Goal: Information Seeking & Learning: Check status

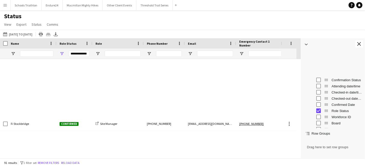
scroll to position [29, 0]
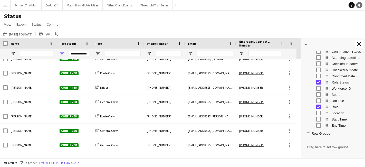
click at [361, 3] on link "Notifications" at bounding box center [360, 5] width 6 height 6
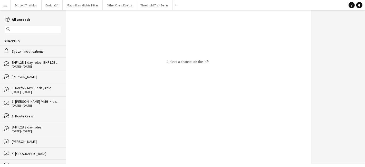
click at [13, 48] on div "alarm System notifications" at bounding box center [33, 51] width 66 height 12
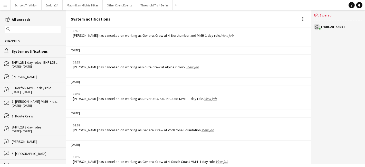
scroll to position [784, 0]
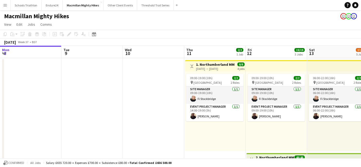
scroll to position [0, 185]
